Goal: Task Accomplishment & Management: Manage account settings

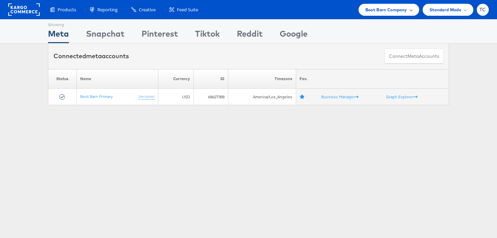
click at [387, 12] on span "Boot Barn Company" at bounding box center [387, 9] width 42 height 7
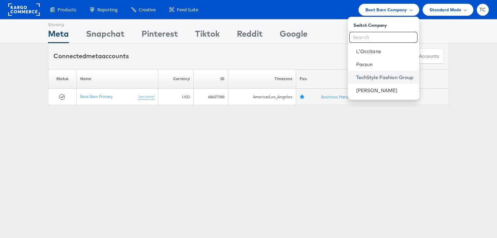
click at [378, 75] on link "TechStyle Fashion Group" at bounding box center [385, 77] width 58 height 7
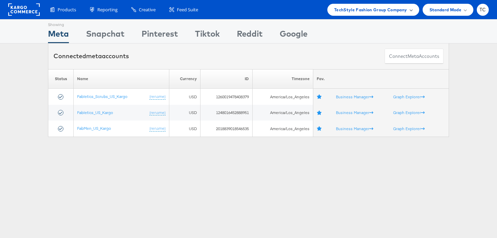
click at [381, 12] on span "TechStyle Fashion Group Company" at bounding box center [370, 9] width 73 height 7
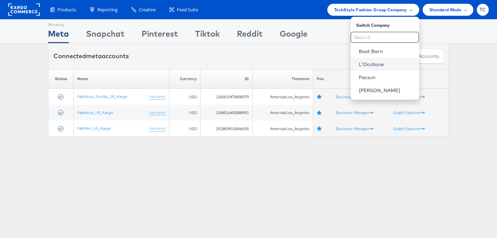
click at [373, 64] on link "L'Occitane" at bounding box center [386, 64] width 55 height 7
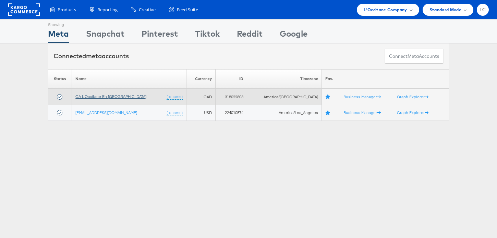
click at [110, 95] on link "CA L'Occitane En [GEOGRAPHIC_DATA]" at bounding box center [110, 96] width 71 height 5
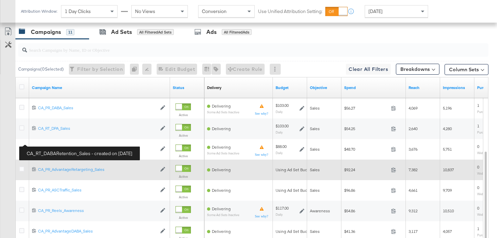
scroll to position [313, 0]
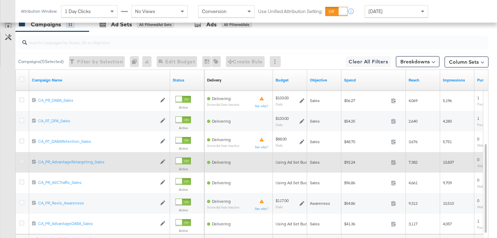
click at [22, 161] on icon at bounding box center [21, 161] width 5 height 5
click at [0, 0] on input "checkbox" at bounding box center [0, 0] width 0 height 0
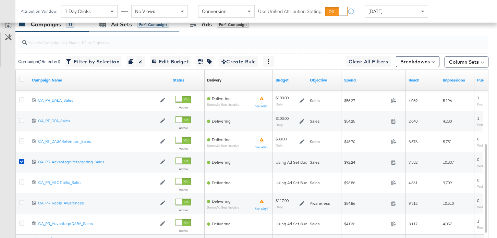
click at [105, 30] on div "Ad Sets for 1 Campaign" at bounding box center [134, 24] width 90 height 15
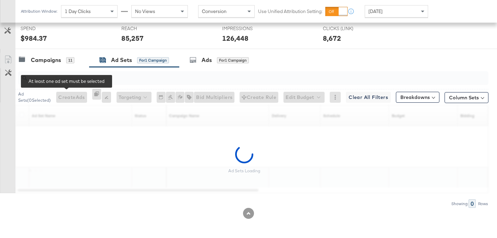
scroll to position [257, 0]
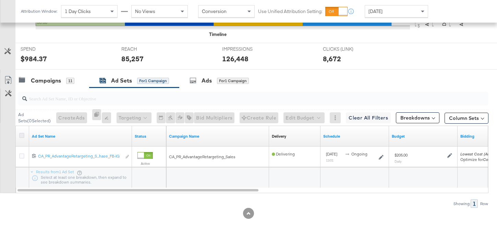
click at [23, 135] on icon at bounding box center [21, 135] width 5 height 5
click at [0, 0] on input "checkbox" at bounding box center [0, 0] width 0 height 0
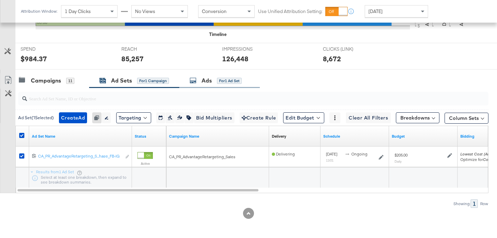
click at [217, 76] on div "Ads for 1 Ad Set" at bounding box center [219, 80] width 81 height 15
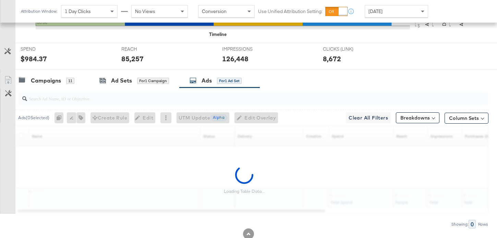
scroll to position [277, 0]
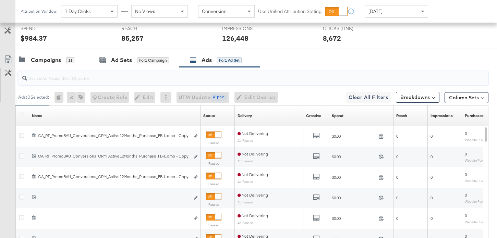
click at [60, 81] on input "search" at bounding box center [237, 75] width 420 height 13
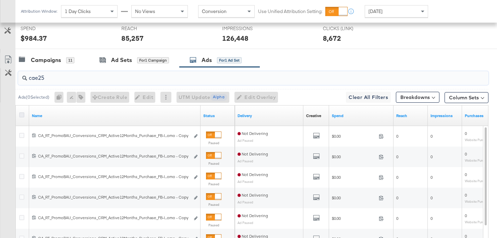
type input "cae25"
click at [23, 113] on icon at bounding box center [21, 115] width 5 height 5
click at [0, 0] on input "checkbox" at bounding box center [0, 0] width 0 height 0
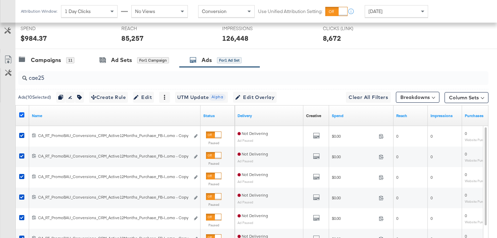
click at [24, 115] on icon at bounding box center [21, 115] width 5 height 5
click at [0, 0] on input "checkbox" at bounding box center [0, 0] width 0 height 0
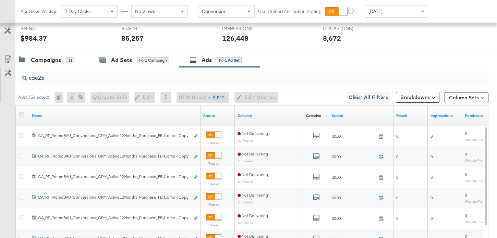
click at [24, 115] on icon at bounding box center [21, 115] width 5 height 5
click at [0, 0] on input "checkbox" at bounding box center [0, 0] width 0 height 0
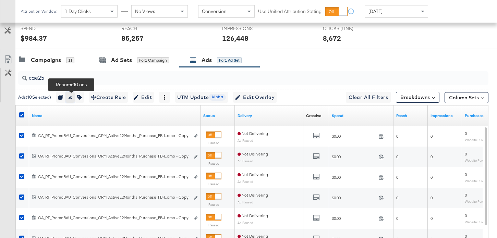
click at [72, 96] on icon "button" at bounding box center [70, 97] width 3 height 3
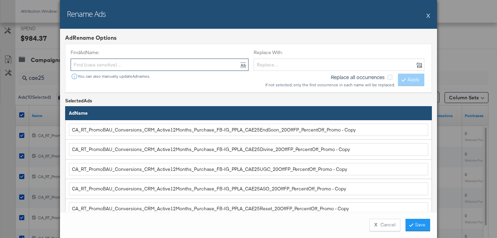
click at [164, 67] on input "text" at bounding box center [160, 65] width 178 height 13
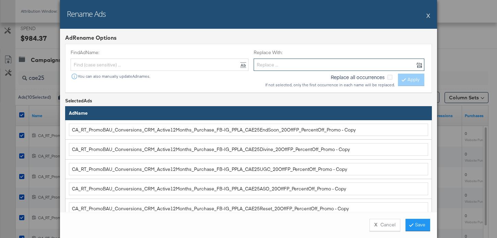
click at [297, 64] on input "text" at bounding box center [339, 65] width 171 height 13
paste input "CA_PR_AdvantageRetargeting_Sales_Dynamic_RetargetingRetention_Purchase_FB-IG"
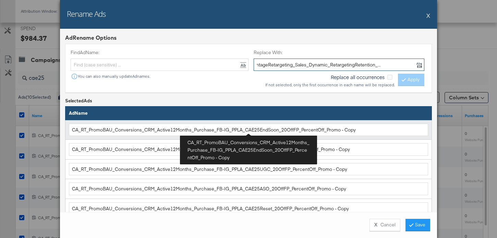
type input "CA_PR_AdvantageRetargeting_Sales_Dynamic_RetargetingRetention_Purchase_FB-IG"
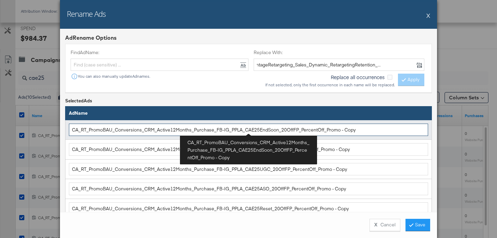
scroll to position [0, 0]
drag, startPoint x: 224, startPoint y: 131, endPoint x: 70, endPoint y: 131, distance: 154.4
click at [70, 131] on input "CA_RT_PromoBAU_Conversions_CRM_Active12Months_Purchase_FB-IG_PPLA_CAE25EndSoon_…" at bounding box center [248, 130] width 359 height 13
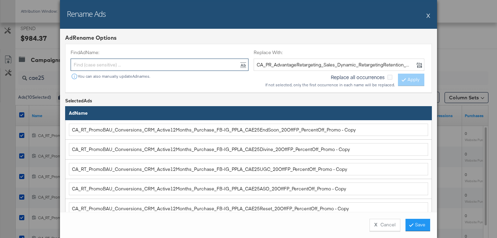
click at [106, 67] on input "text" at bounding box center [160, 65] width 178 height 13
paste input "CA_RT_PromoBAU_Conversions_CRM_Active12Months_Purchase_FB-IG"
type input "CA_RT_PromoBAU_Conversions_CRM_Active12Months_Purchase_FB-IG"
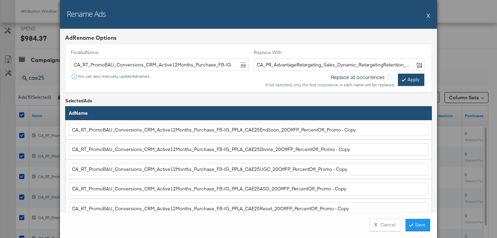
click at [401, 79] on button "Apply" at bounding box center [411, 80] width 26 height 12
type input "CA_PR_AdvantageRetargeting_Sales_Dynamic_RetargetingRetention_Purchase_FB-IG_PP…"
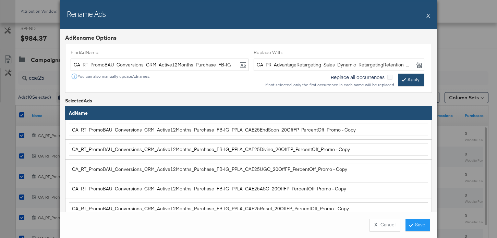
type input "CA_PR_AdvantageRetargeting_Sales_Dynamic_RetargetingRetention_Purchase_FB-IG_PP…"
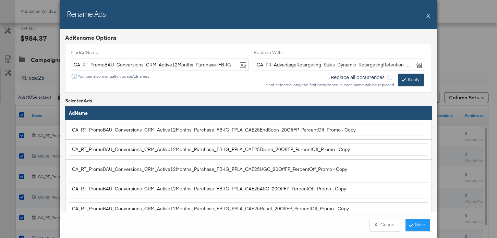
type input "CA_PR_AdvantageRetargeting_Sales_Dynamic_RetargetingRetention_Purchase_FB-IG_PP…"
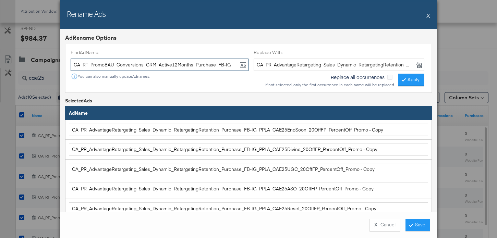
click at [165, 65] on input "CA_RT_PromoBAU_Conversions_CRM_Active12Months_Purchase_FB-IG" at bounding box center [160, 65] width 178 height 13
type input "- copy"
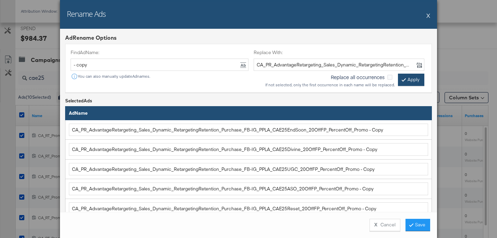
click at [417, 84] on button "Apply" at bounding box center [411, 80] width 26 height 12
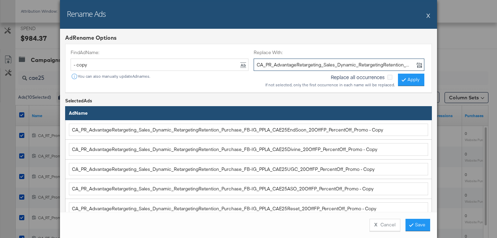
click at [370, 63] on input "CA_PR_AdvantageRetargeting_Sales_Dynamic_RetargetingRetention_Purchase_FB-IG" at bounding box center [339, 65] width 171 height 13
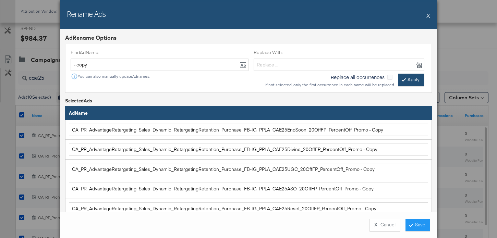
click at [416, 82] on button "Apply" at bounding box center [411, 80] width 26 height 12
click at [416, 83] on button "Apply" at bounding box center [411, 80] width 26 height 12
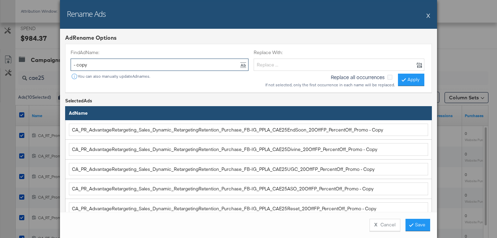
click at [128, 70] on input "- copy" at bounding box center [160, 65] width 178 height 13
type input "- Copy"
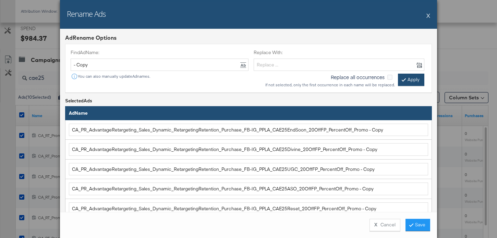
click at [419, 79] on button "Apply" at bounding box center [411, 80] width 26 height 12
type input "CA_PR_AdvantageRetargeting_Sales_Dynamic_RetargetingRetention_Purchase_FB-IG_PP…"
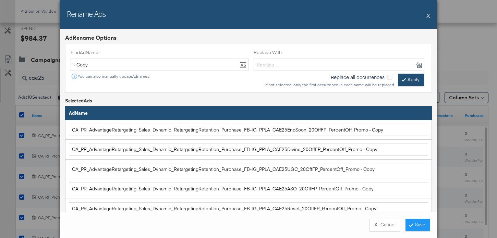
type input "CA_PR_AdvantageRetargeting_Sales_Dynamic_RetargetingRetention_Purchase_FB-IG_PP…"
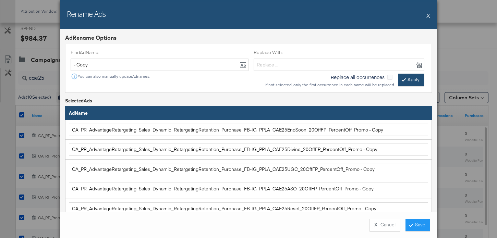
type input "CA_PR_AdvantageRetargeting_Sales_Dynamic_RetargetingRetention_Purchase_FB-IG_PP…"
click at [420, 224] on button "Save" at bounding box center [418, 225] width 25 height 12
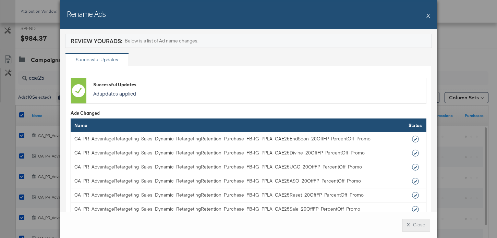
click at [423, 228] on button "X Close" at bounding box center [416, 225] width 28 height 12
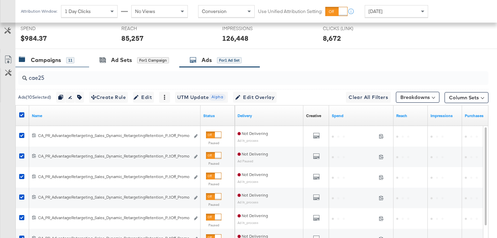
click at [50, 64] on div "Campaigns 11" at bounding box center [52, 60] width 74 height 15
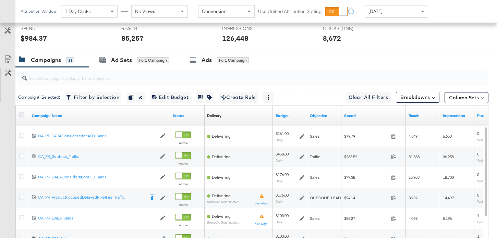
click at [22, 114] on icon at bounding box center [21, 115] width 5 height 5
click at [0, 0] on input "checkbox" at bounding box center [0, 0] width 0 height 0
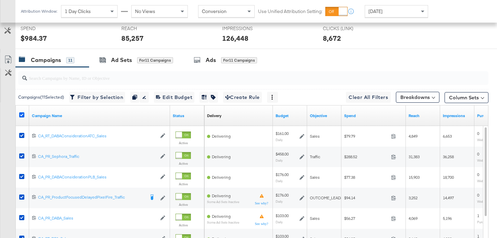
click at [22, 114] on icon at bounding box center [21, 115] width 5 height 5
click at [0, 0] on input "checkbox" at bounding box center [0, 0] width 0 height 0
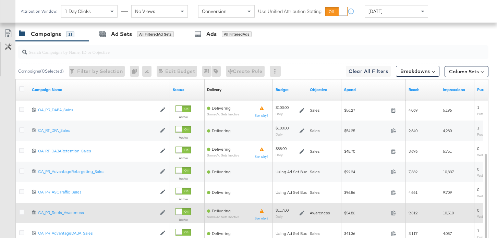
scroll to position [316, 0]
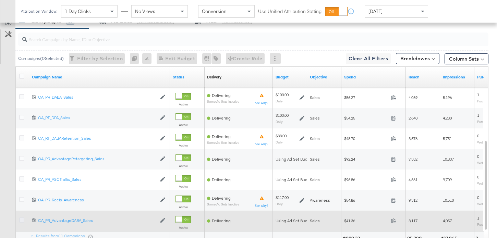
click at [21, 222] on icon at bounding box center [21, 220] width 5 height 5
click at [0, 0] on input "checkbox" at bounding box center [0, 0] width 0 height 0
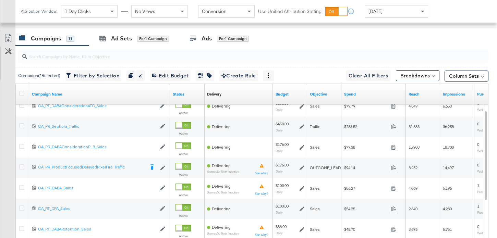
click at [123, 46] on div at bounding box center [251, 57] width 473 height 22
click at [123, 41] on div "Ad Sets" at bounding box center [121, 39] width 21 height 8
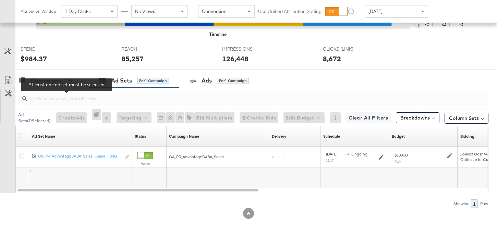
scroll to position [257, 0]
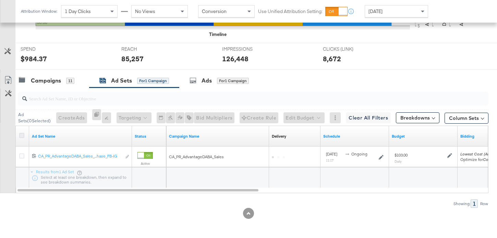
click at [21, 135] on icon at bounding box center [21, 135] width 5 height 5
click at [0, 0] on input "checkbox" at bounding box center [0, 0] width 0 height 0
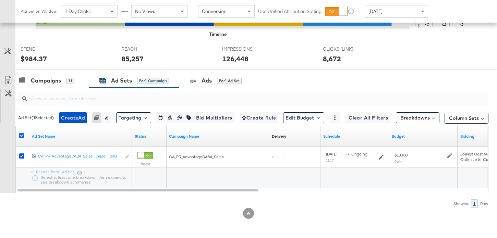
click at [21, 135] on icon at bounding box center [21, 135] width 5 height 5
click at [0, 0] on input "checkbox" at bounding box center [0, 0] width 0 height 0
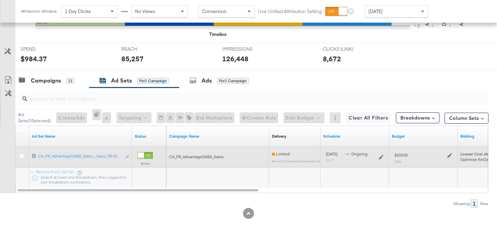
click at [128, 158] on div "Edit ad set" at bounding box center [127, 157] width 4 height 7
click at [127, 158] on div "Edit ad set" at bounding box center [127, 157] width 4 height 7
click at [128, 155] on div "Edit ad set" at bounding box center [127, 157] width 4 height 7
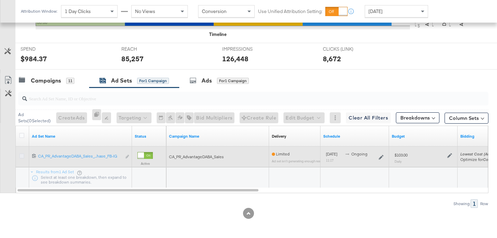
click at [21, 156] on icon at bounding box center [21, 156] width 5 height 5
click at [0, 0] on input "checkbox" at bounding box center [0, 0] width 0 height 0
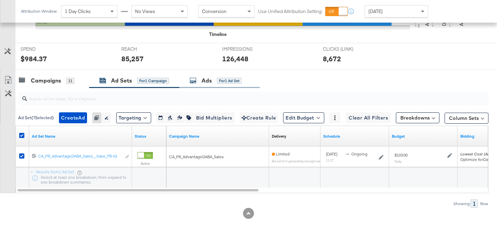
click at [216, 75] on div "Ads for 1 Ad Set" at bounding box center [219, 80] width 81 height 15
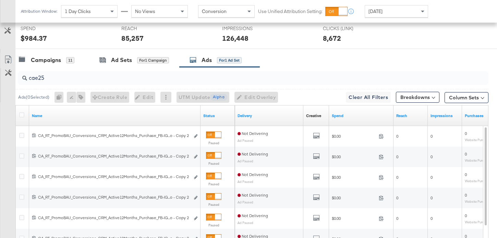
scroll to position [299, 0]
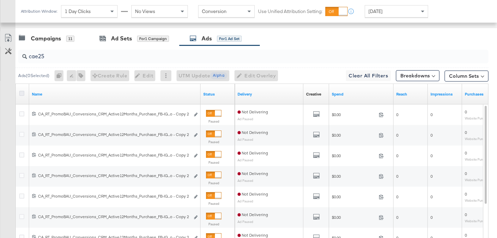
click at [21, 94] on icon at bounding box center [21, 93] width 5 height 5
click at [0, 0] on input "checkbox" at bounding box center [0, 0] width 0 height 0
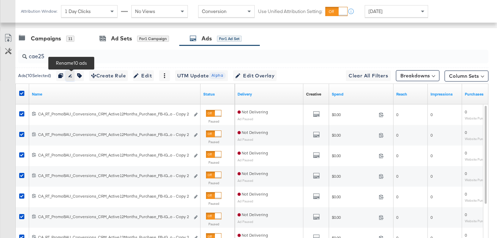
click at [71, 76] on icon "button" at bounding box center [70, 75] width 5 height 5
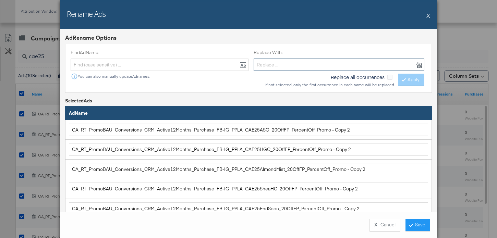
click at [319, 61] on input "text" at bounding box center [339, 65] width 171 height 13
paste input "CA_PR_AdvantageDABA_Sales_Dynamic_Broad_Purchase_FB-IG"
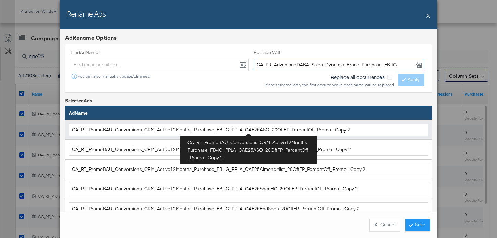
type input "CA_PR_AdvantageDABA_Sales_Dynamic_Broad_Purchase_FB-IG"
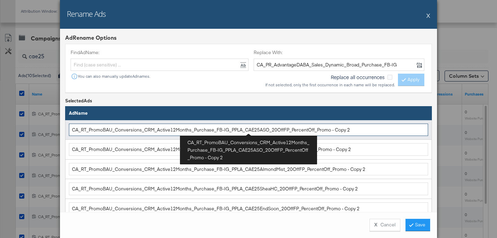
drag, startPoint x: 225, startPoint y: 131, endPoint x: 84, endPoint y: 131, distance: 140.6
click at [84, 131] on input "CA_RT_PromoBAU_Conversions_CRM_Active12Months_Purchase_FB-IG_PPLA_CAE25ASO_20Of…" at bounding box center [248, 130] width 359 height 13
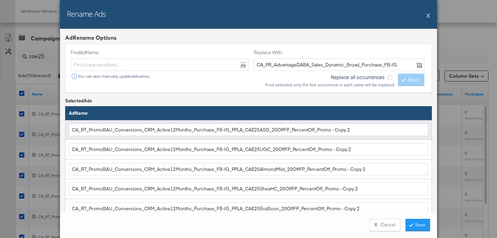
click at [135, 122] on td "CA_RT_PromoBAU_Conversions_CRM_Active12Months_Purchase_FB-IG_PPLA_CAE25ASO_20Of…" at bounding box center [249, 130] width 367 height 20
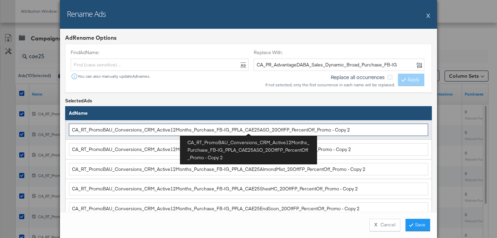
drag, startPoint x: 224, startPoint y: 130, endPoint x: 71, endPoint y: 129, distance: 153.0
click at [71, 129] on input "CA_RT_PromoBAU_Conversions_CRM_Active12Months_Purchase_FB-IG_PPLA_CAE25ASO_20Of…" at bounding box center [248, 130] width 359 height 13
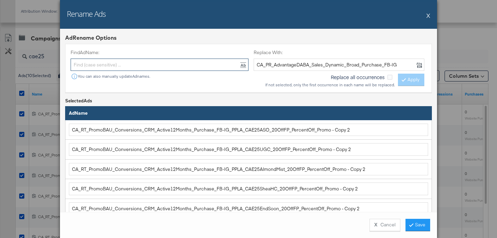
click at [92, 67] on input "text" at bounding box center [160, 65] width 178 height 13
paste input "CA_RT_PromoBAU_Conversions_CRM_Active12Months_Purchase_FB-IG"
type input "CA_RT_PromoBAU_Conversions_CRM_Active12Months_Purchase_FB-IG"
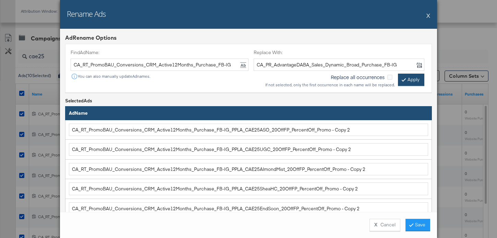
click at [402, 77] on button "Apply" at bounding box center [411, 80] width 26 height 12
type input "CA_PR_AdvantageDABA_Sales_Dynamic_Broad_Purchase_FB-IG_PPLA_CAE25ASO_20OffFP_Pe…"
type input "CA_PR_AdvantageDABA_Sales_Dynamic_Broad_Purchase_FB-IG_PPLA_CAE25UGC_20OffFP_Pe…"
type input "CA_PR_AdvantageDABA_Sales_Dynamic_Broad_Purchase_FB-IG_PPLA_CAE25AlmondMist_20O…"
type input "CA_PR_AdvantageDABA_Sales_Dynamic_Broad_Purchase_FB-IG_PPLA_CAE25SheaHC_20OffFP…"
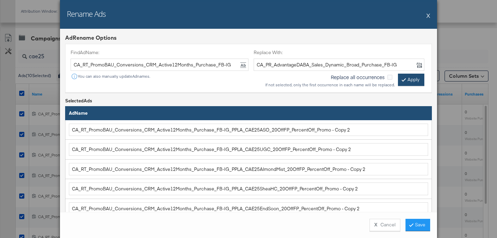
type input "CA_PR_AdvantageDABA_Sales_Dynamic_Broad_Purchase_FB-IG_PPLA_CAE25EndSoon_20OffF…"
type input "CA_PR_AdvantageDABA_Sales_Dynamic_Broad_Purchase_FB-IG_PPVLA_CAE25PromoNoProdGI…"
type input "CA_PR_AdvantageDABA_Sales_Dynamic_Broad_Purchase_FB-IG_PPLA_CAE25Divine_20OffFP…"
type input "CA_PR_AdvantageDABA_Sales_Dynamic_Broad_Purchase_FB-IG_PPLA_CAE25Reset_20OffFP_…"
type input "CA_PR_AdvantageDABA_Sales_Dynamic_Broad_Purchase_FB-IG_PPLA_CAE25SaleProductExt…"
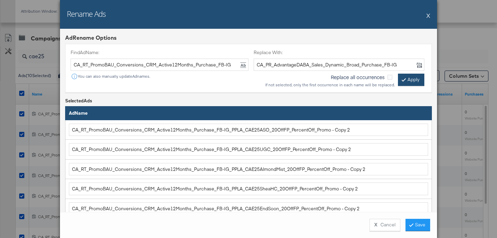
type input "CA_PR_AdvantageDABA_Sales_Dynamic_Broad_Purchase_FB-IG_PPLA_CAE25Sale_20OffFP_P…"
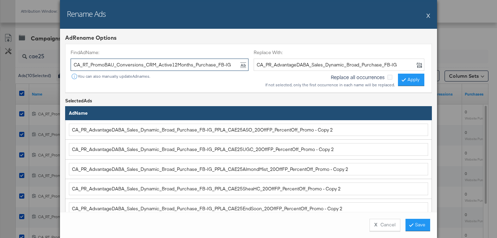
click at [144, 66] on input "CA_RT_PromoBAU_Conversions_CRM_Active12Months_Purchase_FB-IG" at bounding box center [160, 65] width 178 height 13
type input "- Copy 2"
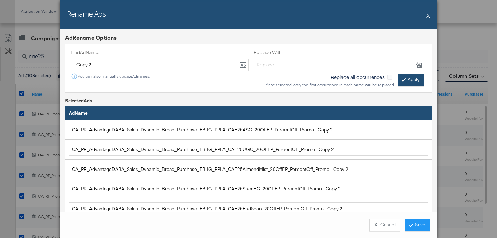
click at [412, 78] on button "Apply" at bounding box center [411, 80] width 26 height 12
type input "CA_PR_AdvantageDABA_Sales_Dynamic_Broad_Purchase_FB-IG_PPLA_CAE25ASO_20OffFP_Pe…"
type input "CA_PR_AdvantageDABA_Sales_Dynamic_Broad_Purchase_FB-IG_PPLA_CAE25UGC_20OffFP_Pe…"
type input "CA_PR_AdvantageDABA_Sales_Dynamic_Broad_Purchase_FB-IG_PPLA_CAE25AlmondMist_20O…"
type input "CA_PR_AdvantageDABA_Sales_Dynamic_Broad_Purchase_FB-IG_PPLA_CAE25SheaHC_20OffFP…"
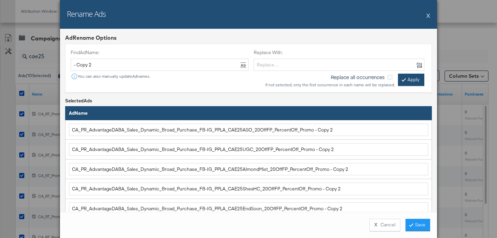
type input "CA_PR_AdvantageDABA_Sales_Dynamic_Broad_Purchase_FB-IG_PPLA_CAE25EndSoon_20OffF…"
type input "CA_PR_AdvantageDABA_Sales_Dynamic_Broad_Purchase_FB-IG_PPVLA_CAE25PromoNoProdGI…"
type input "CA_PR_AdvantageDABA_Sales_Dynamic_Broad_Purchase_FB-IG_PPLA_CAE25Divine_20OffFP…"
type input "CA_PR_AdvantageDABA_Sales_Dynamic_Broad_Purchase_FB-IG_PPLA_CAE25Reset_20OffFP_…"
type input "CA_PR_AdvantageDABA_Sales_Dynamic_Broad_Purchase_FB-IG_PPLA_CAE25SaleProductExt…"
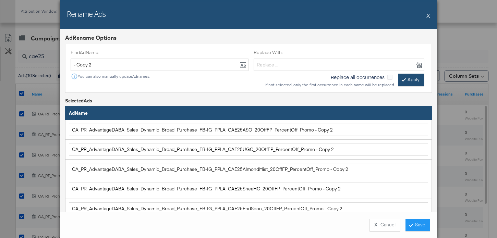
type input "CA_PR_AdvantageDABA_Sales_Dynamic_Broad_Purchase_FB-IG_PPLA_CAE25Sale_20OffFP_P…"
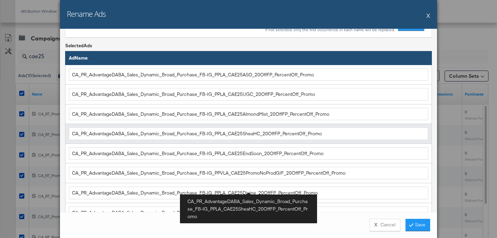
scroll to position [134, 0]
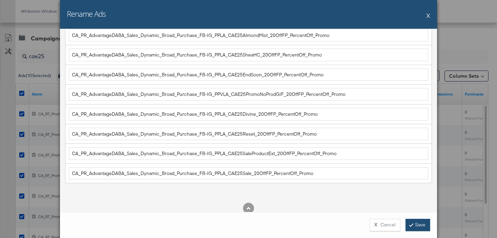
click at [410, 225] on button "Save" at bounding box center [418, 225] width 25 height 12
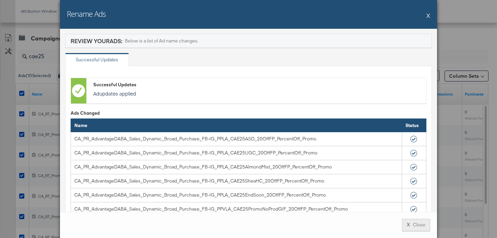
click at [411, 225] on button "X Close" at bounding box center [416, 225] width 28 height 12
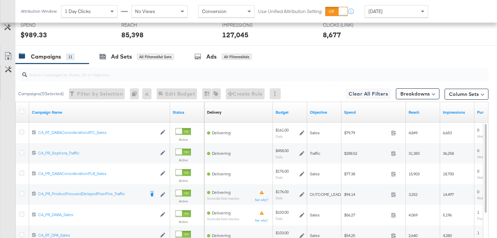
scroll to position [284, 0]
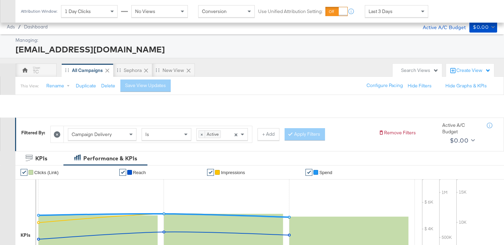
scroll to position [302, 0]
